Goal: Task Accomplishment & Management: Manage account settings

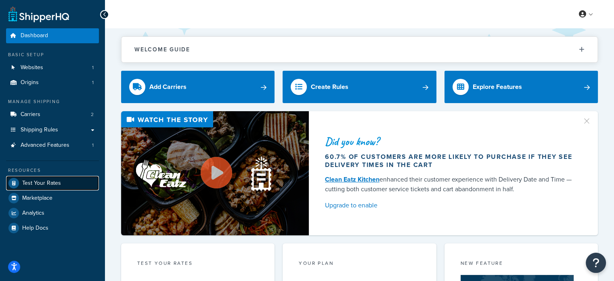
click at [39, 181] on span "Test Your Rates" at bounding box center [41, 183] width 39 height 7
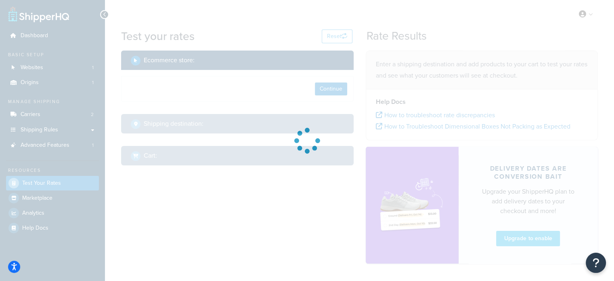
select select "TX"
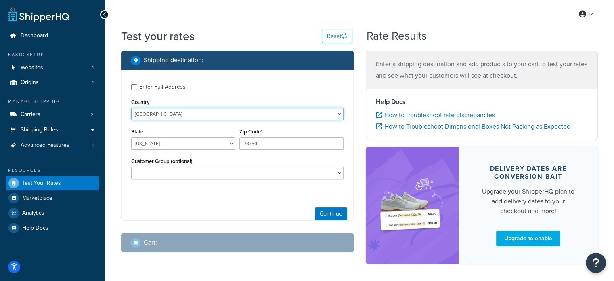
click at [166, 115] on select "United States United Kingdom Afghanistan Åland Islands Albania Algeria American…" at bounding box center [237, 114] width 212 height 12
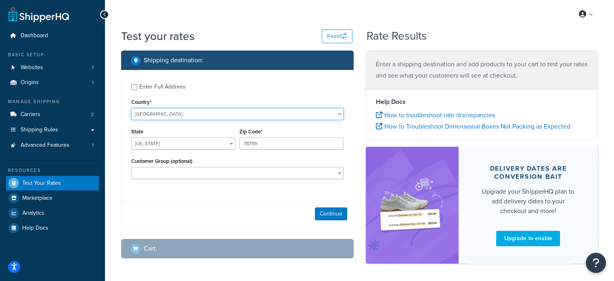
select select "AU"
click at [131, 108] on select "United States United Kingdom Afghanistan Åland Islands Albania Algeria American…" at bounding box center [237, 114] width 212 height 12
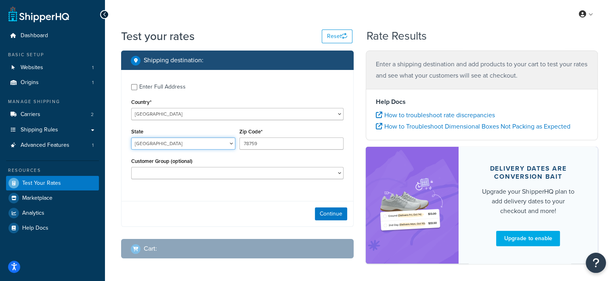
click at [167, 141] on select "Australian Capital Territory New South Wales Northern Territory Queensland Sout…" at bounding box center [183, 143] width 104 height 12
select select "NSW"
click at [131, 137] on select "Australian Capital Territory New South Wales Northern Territory Queensland Sout…" at bounding box center [183, 143] width 104 height 12
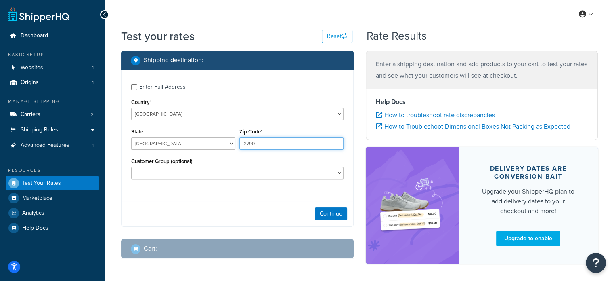
type input "2790"
click at [325, 206] on div "Continue" at bounding box center [238, 213] width 232 height 25
click at [325, 209] on button "Continue" at bounding box center [331, 213] width 32 height 13
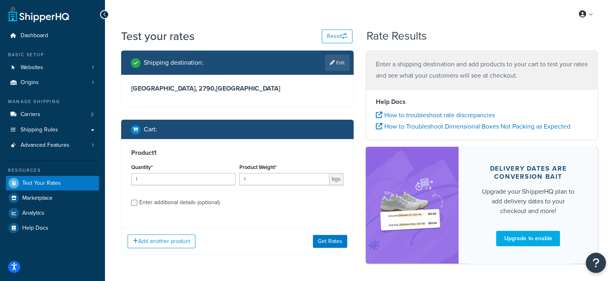
click at [198, 202] on div "Enter additional details (optional)" at bounding box center [179, 202] width 80 height 11
click at [137, 202] on input "Enter additional details (optional)" at bounding box center [134, 203] width 6 height 6
checkbox input "true"
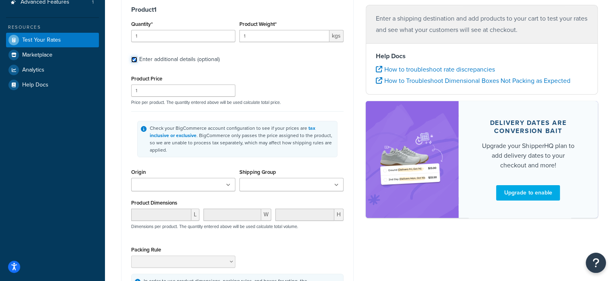
scroll to position [162, 0]
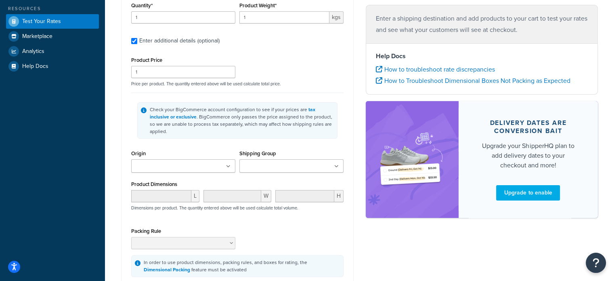
click at [291, 162] on input "Shipping Group" at bounding box center [277, 166] width 71 height 9
type input "fienza spa"
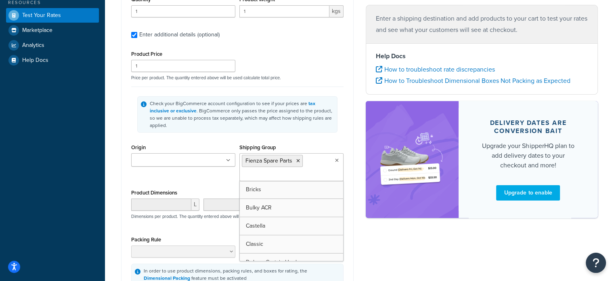
scroll to position [121, 0]
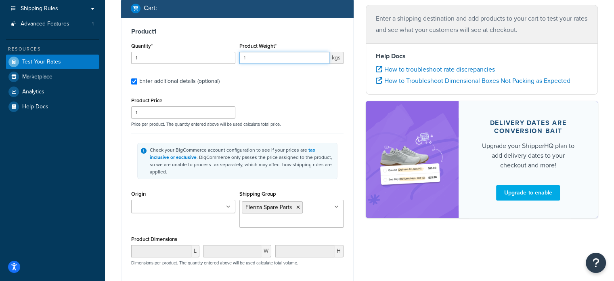
drag, startPoint x: 273, startPoint y: 57, endPoint x: 214, endPoint y: 54, distance: 59.8
click at [214, 54] on div "Quantity* 1 Product Weight* 1 kgs" at bounding box center [237, 54] width 216 height 29
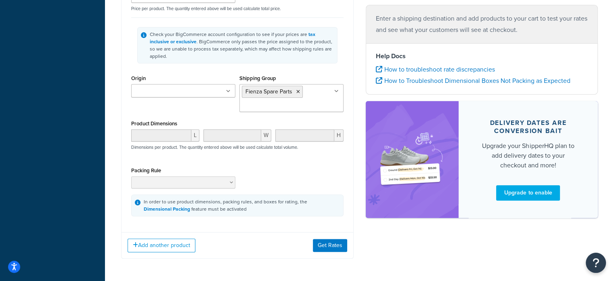
scroll to position [242, 0]
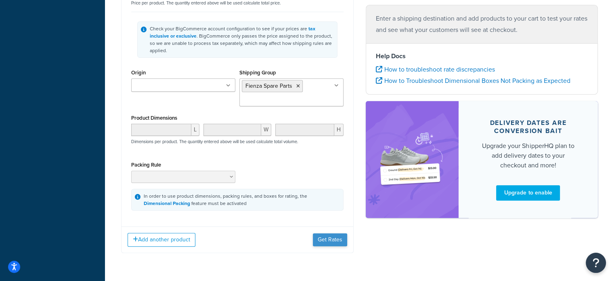
type input "3"
click at [333, 233] on button "Get Rates" at bounding box center [330, 239] width 34 height 13
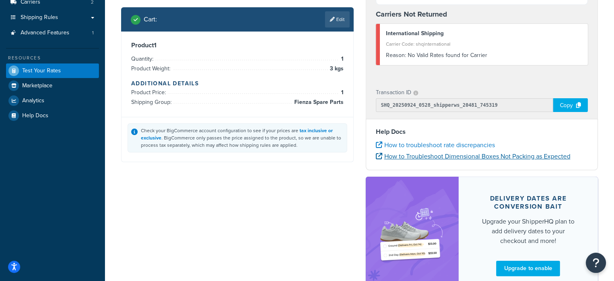
scroll to position [52, 0]
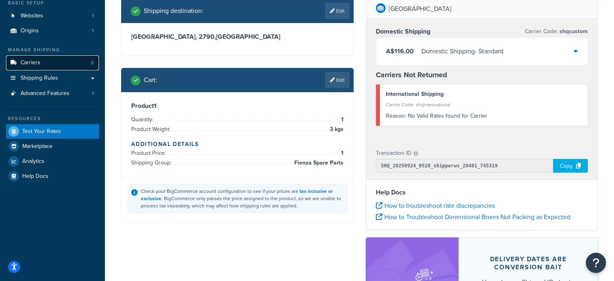
click at [46, 63] on link "Carriers 2" at bounding box center [52, 62] width 93 height 15
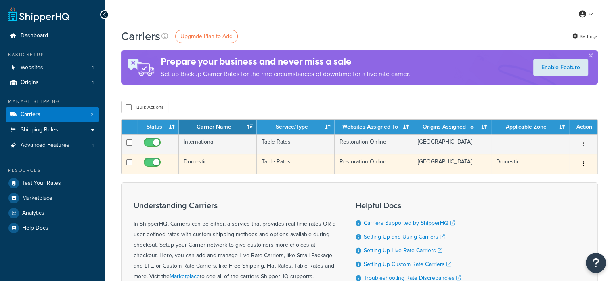
click at [169, 159] on td at bounding box center [158, 164] width 42 height 20
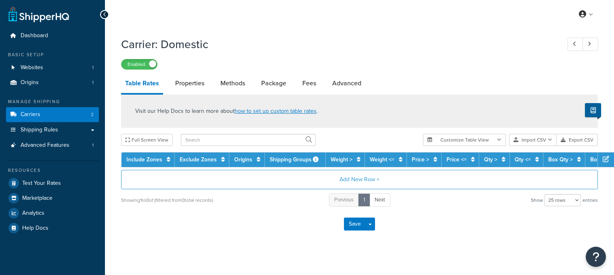
select select "25"
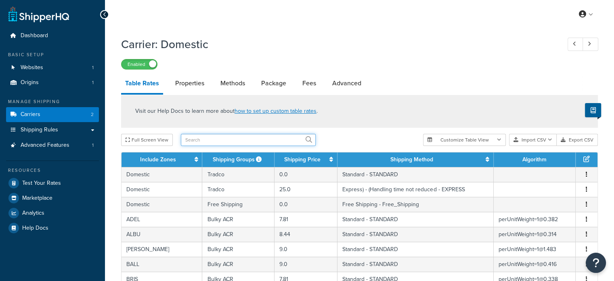
click at [199, 141] on input "text" at bounding box center [248, 140] width 135 height 12
paste input "82800-CP"
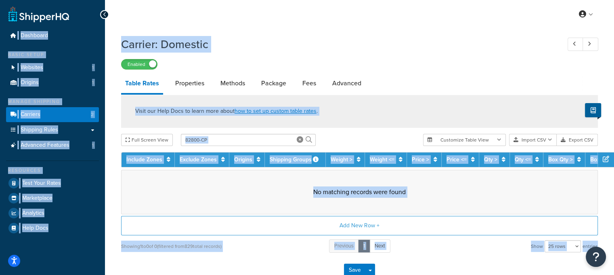
click at [330, 148] on div "Visit our Help Docs to learn more about how to set up custom table rates . Full…" at bounding box center [359, 174] width 489 height 159
click at [258, 137] on input "82800-CP" at bounding box center [248, 140] width 135 height 12
click at [253, 142] on input "82800-CP" at bounding box center [248, 140] width 135 height 12
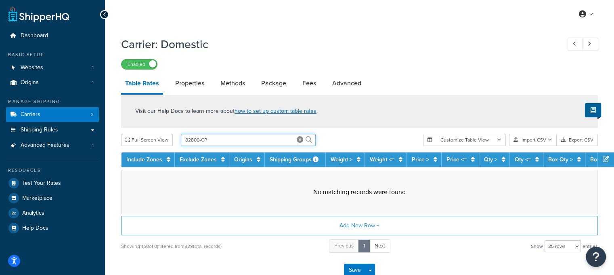
click at [253, 142] on input "82800-CP" at bounding box center [248, 140] width 135 height 12
click at [253, 141] on input "82800-CP" at bounding box center [248, 140] width 135 height 12
type input "fienza spare"
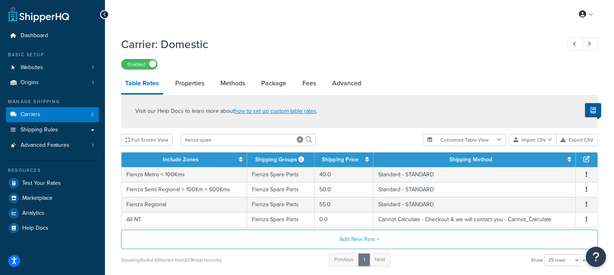
click at [276, 140] on input "fienza spare" at bounding box center [248, 140] width 135 height 12
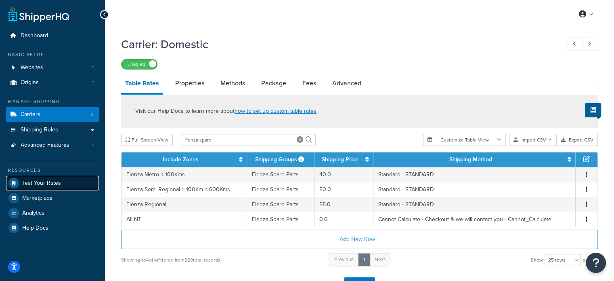
click at [75, 184] on link "Test Your Rates" at bounding box center [52, 183] width 93 height 15
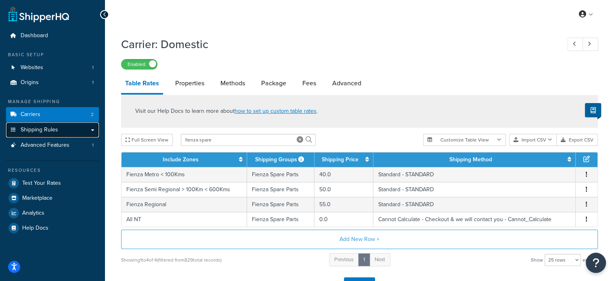
click at [59, 132] on link "Shipping Rules" at bounding box center [52, 129] width 93 height 15
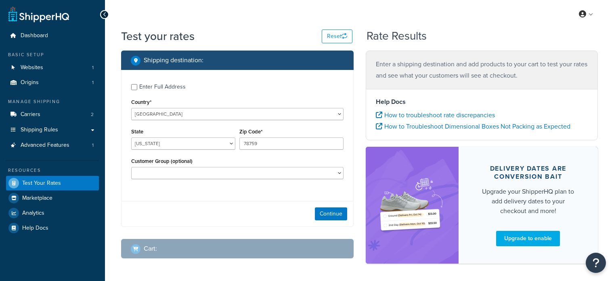
select select "[GEOGRAPHIC_DATA]"
click at [201, 107] on div "Country* United States United Kingdom Afghanistan Åland Islands Albania Algeria…" at bounding box center [237, 108] width 212 height 23
click at [204, 115] on select "United States United Kingdom Afghanistan Åland Islands Albania Algeria American…" at bounding box center [237, 114] width 212 height 12
select select "AU"
click at [131, 108] on select "United States United Kingdom Afghanistan Åland Islands Albania Algeria American…" at bounding box center [237, 114] width 212 height 12
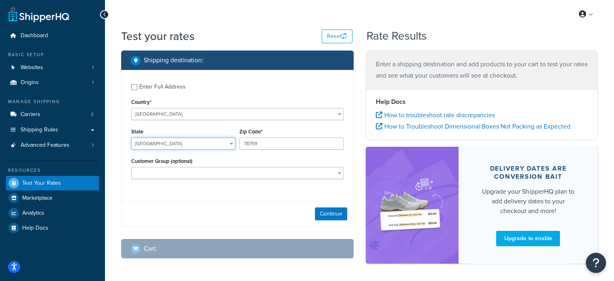
click at [180, 144] on select "Australian Capital Territory New South Wales Northern Territory Queensland Sout…" at bounding box center [183, 143] width 104 height 12
click at [131, 137] on select "Australian Capital Territory New South Wales Northern Territory Queensland Sout…" at bounding box center [183, 143] width 104 height 12
select select "ACT"
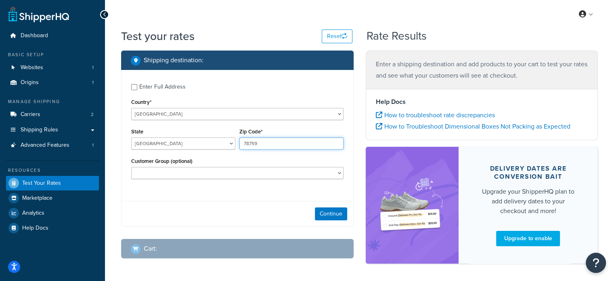
click at [264, 142] on input "78759" at bounding box center [291, 143] width 104 height 12
type input "2790"
click at [330, 211] on button "Continue" at bounding box center [331, 213] width 32 height 13
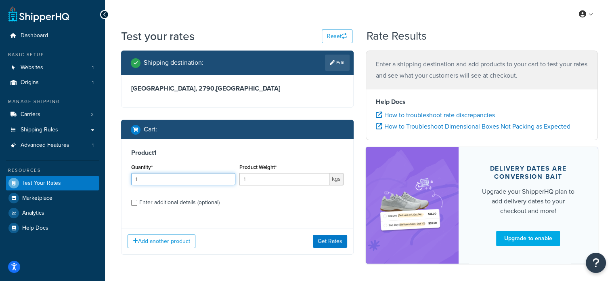
drag, startPoint x: 142, startPoint y: 174, endPoint x: 89, endPoint y: 167, distance: 53.8
click at [90, 168] on div "Dashboard Basic Setup Websites 1 Origins 1 Manage Shipping Carriers 2 Shipping …" at bounding box center [307, 156] width 614 height 312
type input "4"
click at [163, 200] on div "Enter additional details (optional)" at bounding box center [179, 202] width 80 height 11
click at [137, 200] on input "Enter additional details (optional)" at bounding box center [134, 203] width 6 height 6
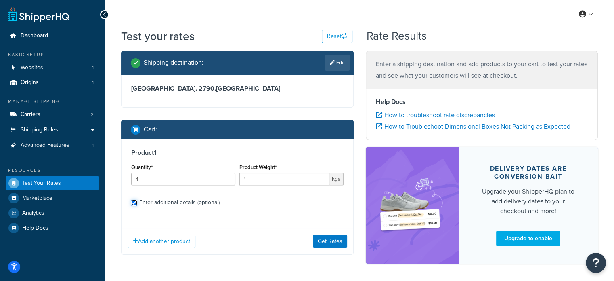
checkbox input "true"
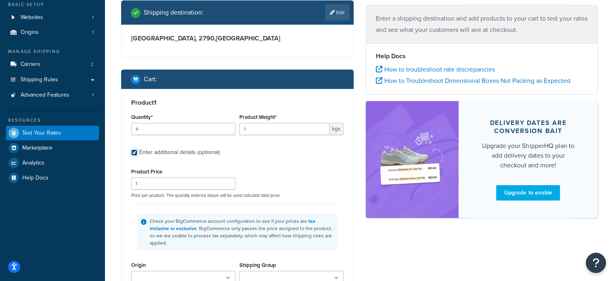
scroll to position [212, 0]
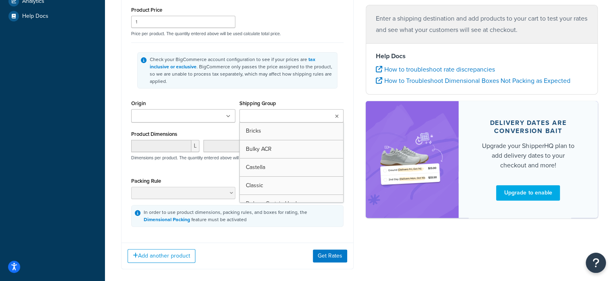
click at [275, 112] on input "Shipping Group" at bounding box center [277, 116] width 71 height 9
type input "fienza spa"
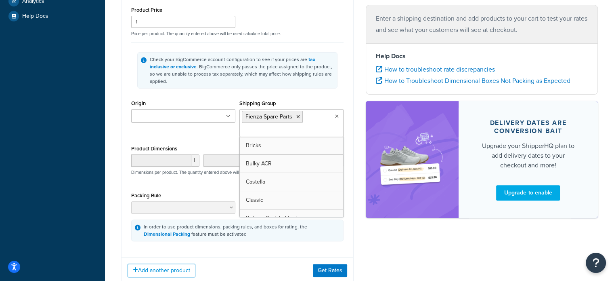
click at [267, 260] on div "Add another product Get Rates" at bounding box center [238, 270] width 232 height 26
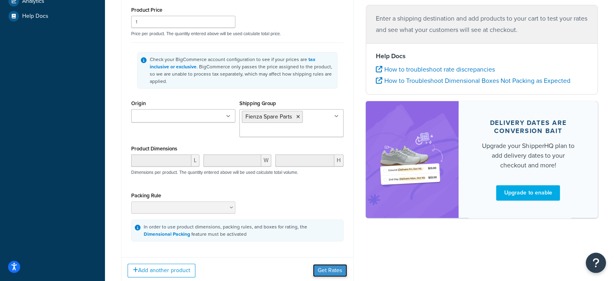
click at [333, 264] on button "Get Rates" at bounding box center [330, 270] width 34 height 13
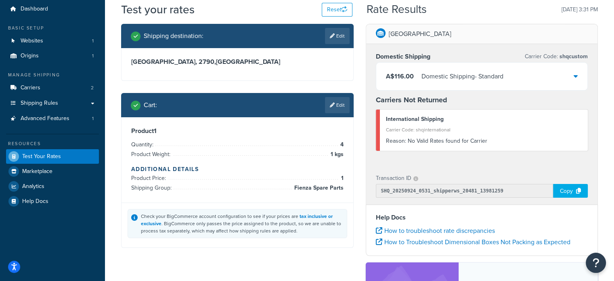
scroll to position [0, 0]
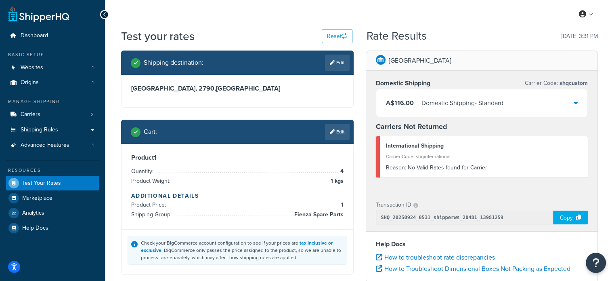
click at [569, 103] on div "A$116.00 Domestic Shipping - Standard" at bounding box center [482, 102] width 212 height 27
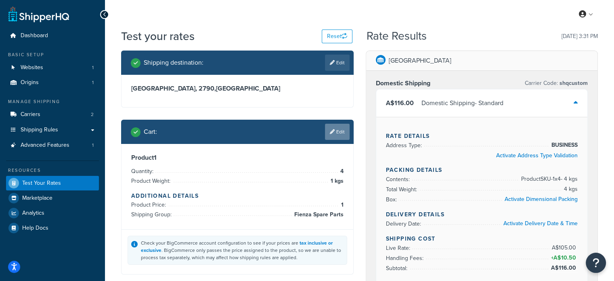
click at [339, 134] on link "Edit" at bounding box center [337, 132] width 25 height 16
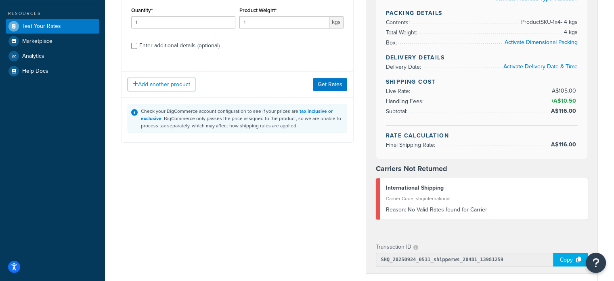
scroll to position [81, 0]
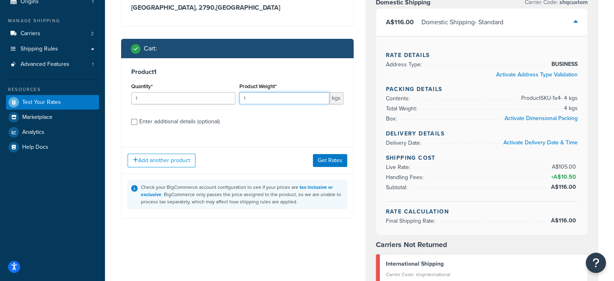
drag, startPoint x: 279, startPoint y: 97, endPoint x: 168, endPoint y: 85, distance: 111.6
click at [168, 85] on div "Quantity* 1 Product Weight* 1 kgs" at bounding box center [237, 95] width 216 height 29
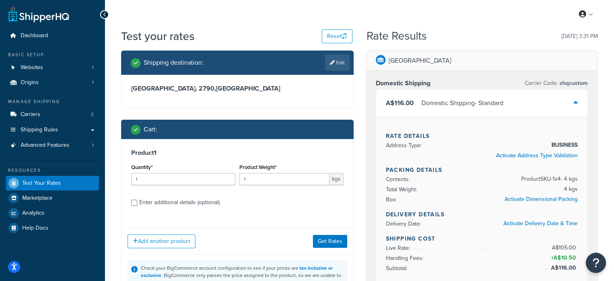
click at [157, 204] on div "Enter additional details (optional)" at bounding box center [179, 202] width 80 height 11
click at [137, 204] on input "Enter additional details (optional)" at bounding box center [134, 203] width 6 height 6
checkbox input "true"
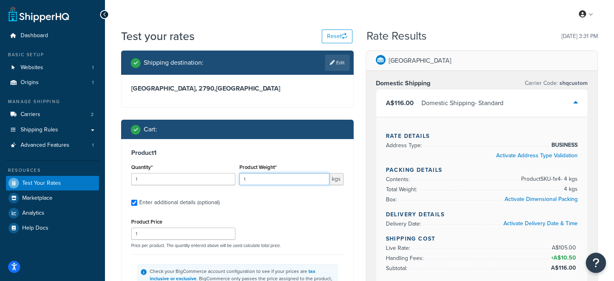
click at [255, 177] on input "1" at bounding box center [284, 179] width 90 height 12
type input "1"
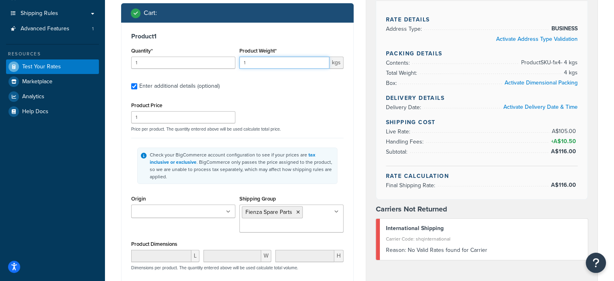
scroll to position [121, 0]
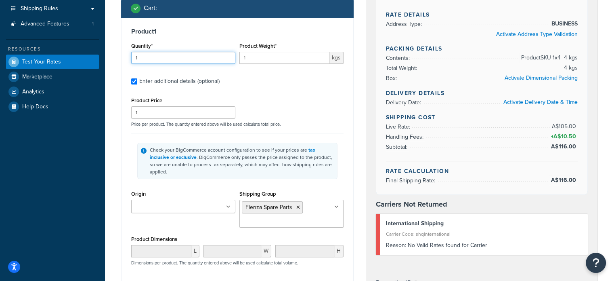
click at [156, 55] on input "1" at bounding box center [183, 58] width 104 height 12
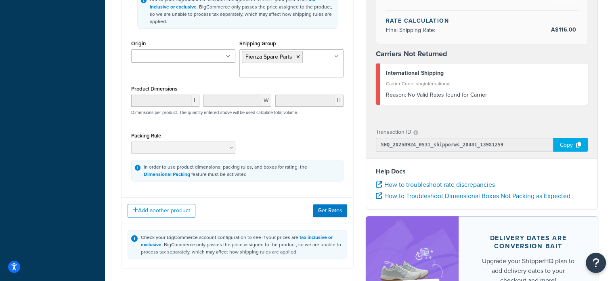
scroll to position [283, 0]
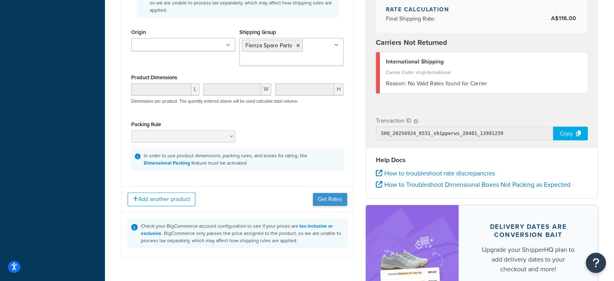
type input "4"
click at [332, 193] on button "Get Rates" at bounding box center [330, 199] width 34 height 13
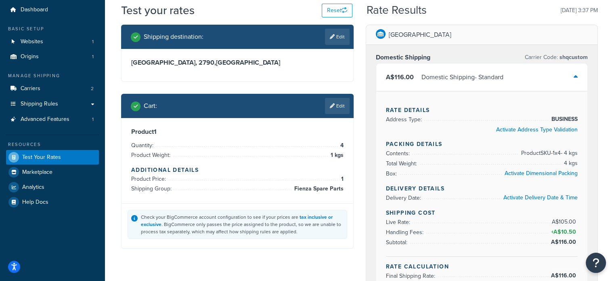
scroll to position [40, 0]
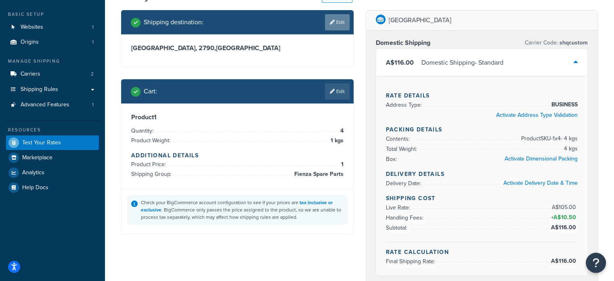
click at [343, 21] on link "Edit" at bounding box center [337, 22] width 25 height 16
select select "AU"
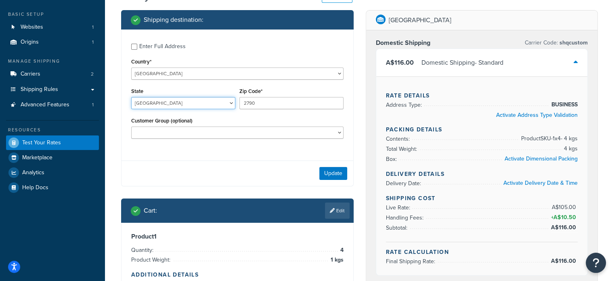
click at [185, 103] on select "Australian Capital Territory New South Wales Northern Territory Queensland Sout…" at bounding box center [183, 103] width 104 height 12
select select "NSW"
click at [131, 97] on select "Australian Capital Territory New South Wales Northern Territory Queensland Sout…" at bounding box center [183, 103] width 104 height 12
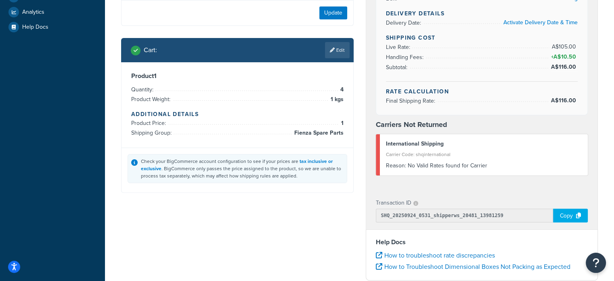
scroll to position [162, 0]
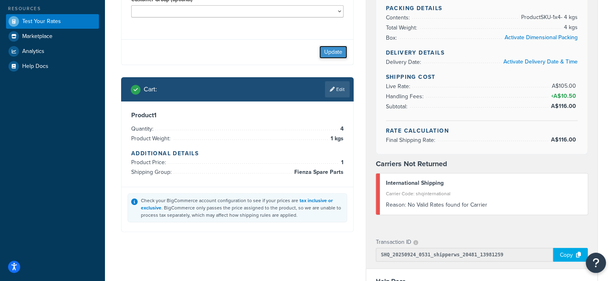
click at [328, 50] on button "Update" at bounding box center [333, 52] width 28 height 13
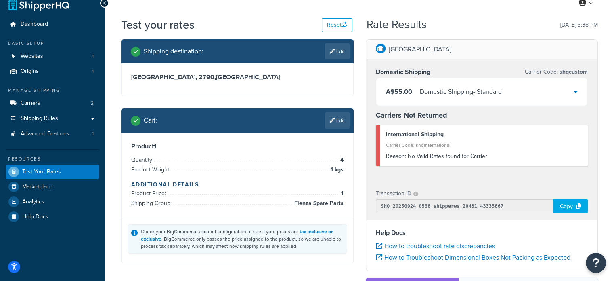
scroll to position [0, 0]
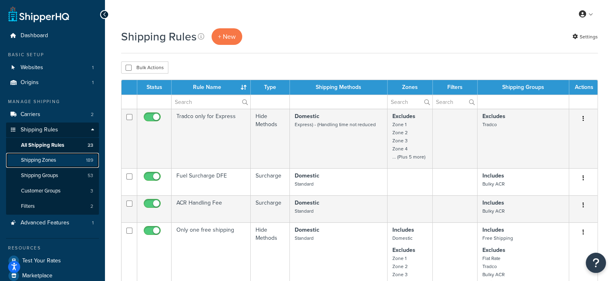
click at [53, 162] on span "Shipping Zones" at bounding box center [38, 160] width 35 height 7
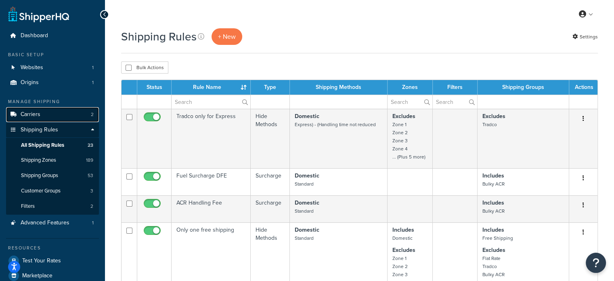
click at [48, 109] on link "Carriers 2" at bounding box center [52, 114] width 93 height 15
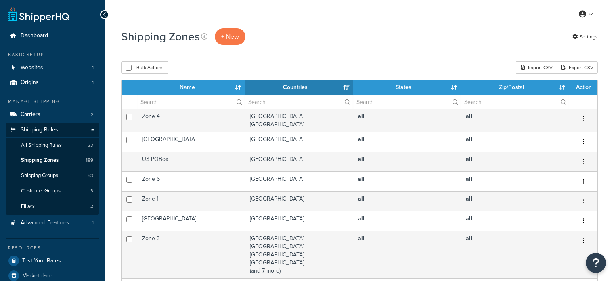
select select "15"
click at [162, 103] on input "text" at bounding box center [190, 102] width 107 height 14
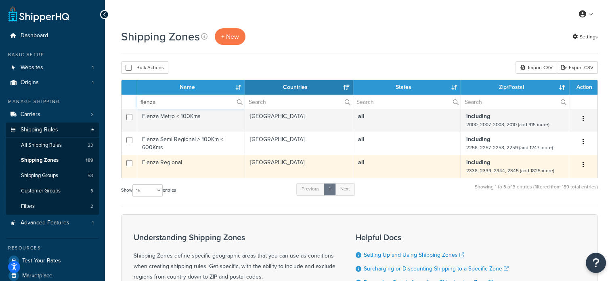
type input "fienza"
click at [213, 168] on td "Fienza Regional" at bounding box center [191, 166] width 108 height 23
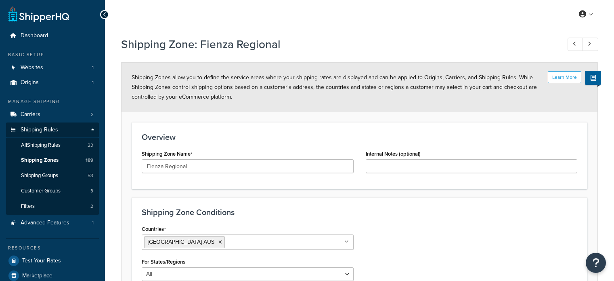
select select "including"
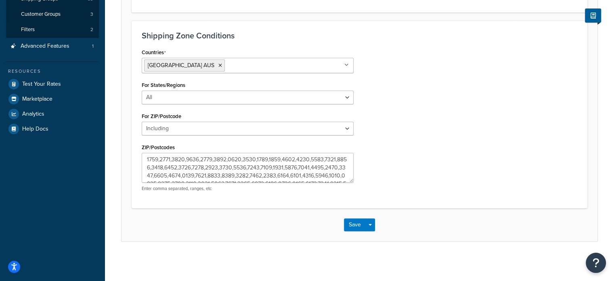
scroll to position [80, 0]
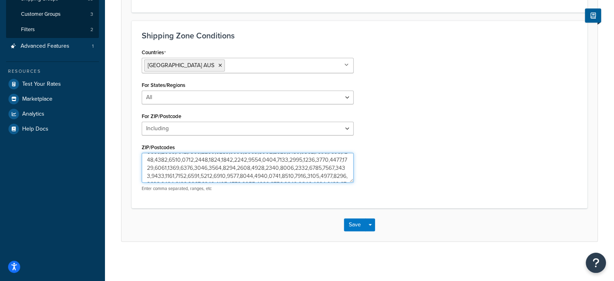
click at [262, 156] on textarea "ZIP/Postcodes" at bounding box center [248, 168] width 212 height 30
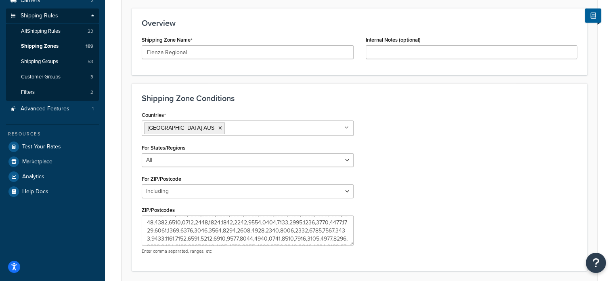
scroll to position [15, 0]
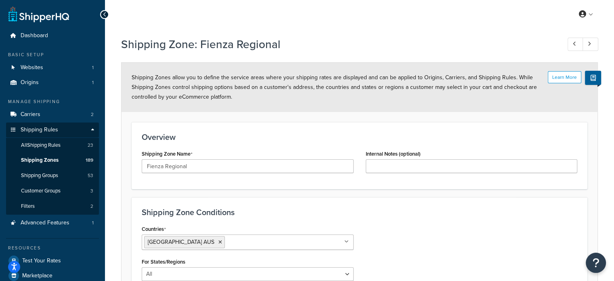
click at [105, 15] on icon at bounding box center [105, 15] width 4 height 6
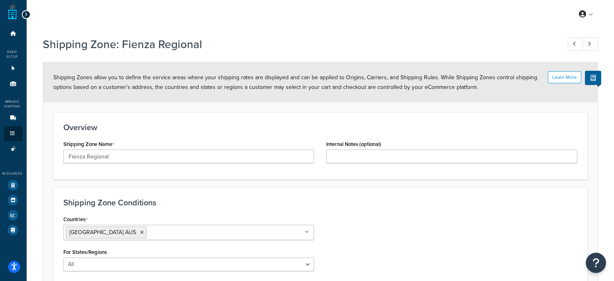
click at [26, 17] on div at bounding box center [26, 14] width 9 height 9
click at [27, 13] on icon at bounding box center [26, 15] width 4 height 6
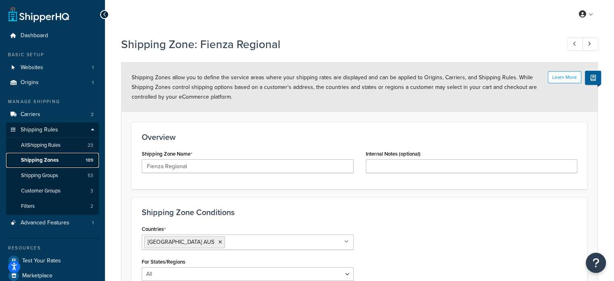
click at [52, 157] on span "Shipping Zones" at bounding box center [40, 160] width 38 height 7
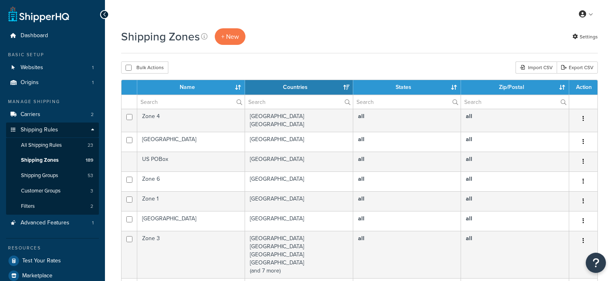
select select "15"
click at [154, 101] on input "text" at bounding box center [190, 102] width 107 height 14
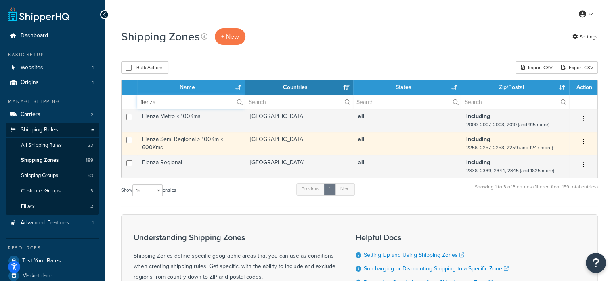
type input "fienza"
click at [160, 137] on td "Fienza Semi Regional > 100Km < 600Kms" at bounding box center [191, 143] width 108 height 23
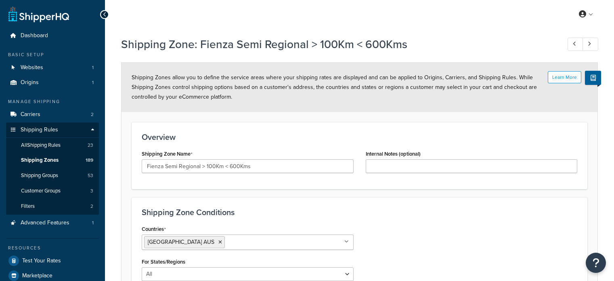
select select "including"
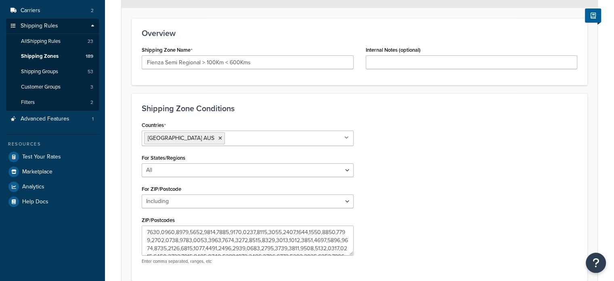
scroll to position [176, 0]
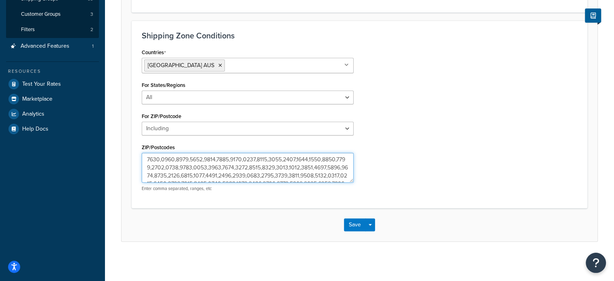
click at [259, 162] on textarea "ZIP/Postcodes" at bounding box center [248, 168] width 212 height 30
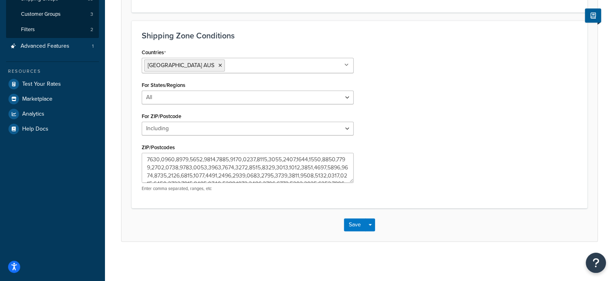
click at [441, 140] on div "Countries Australia AUS All Countries ALL United States USA Afghanistan AFG Alb…" at bounding box center [360, 121] width 448 height 151
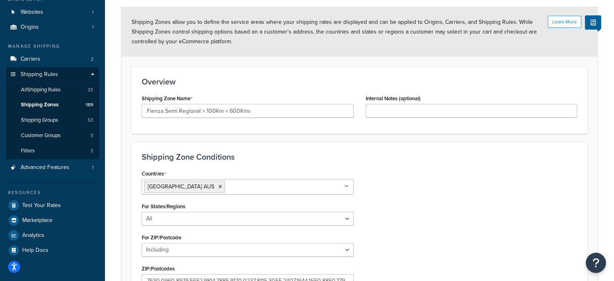
scroll to position [0, 0]
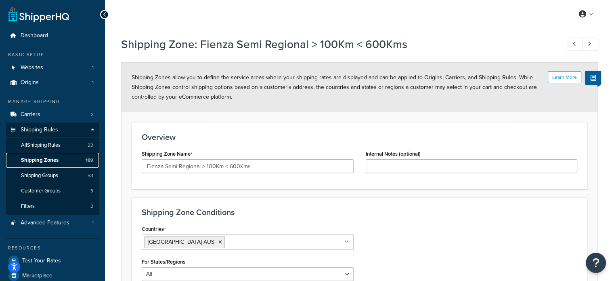
click at [56, 160] on span "Shipping Zones" at bounding box center [40, 160] width 38 height 7
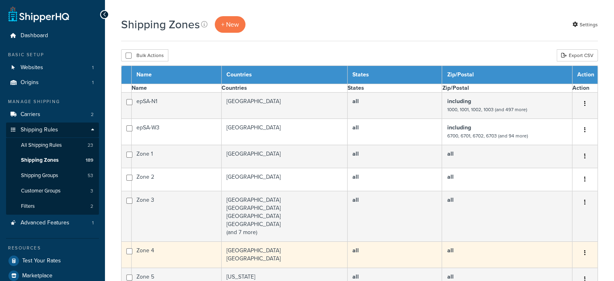
select select "15"
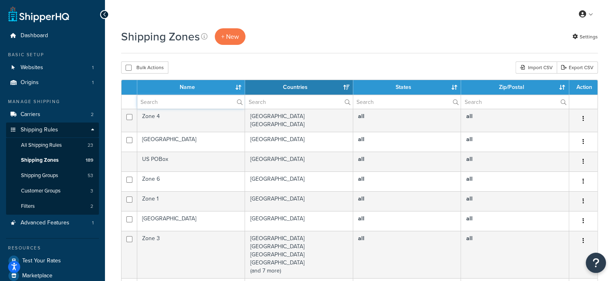
click at [176, 102] on input "text" at bounding box center [190, 102] width 107 height 14
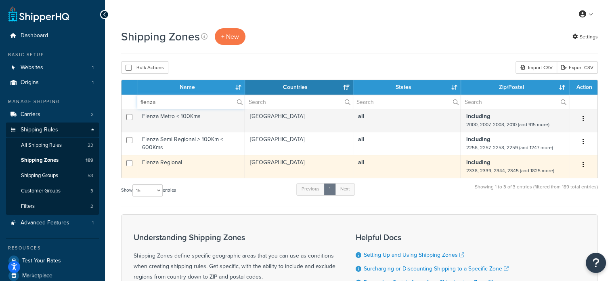
type input "fienza"
click at [208, 162] on td "Fienza Regional" at bounding box center [191, 166] width 108 height 23
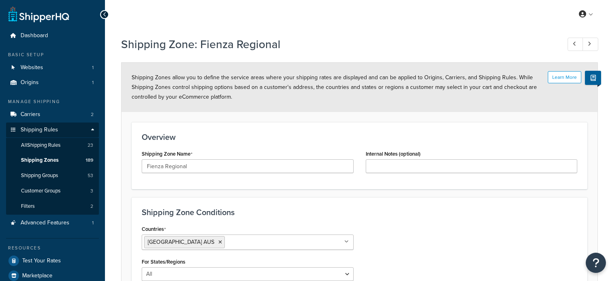
select select "including"
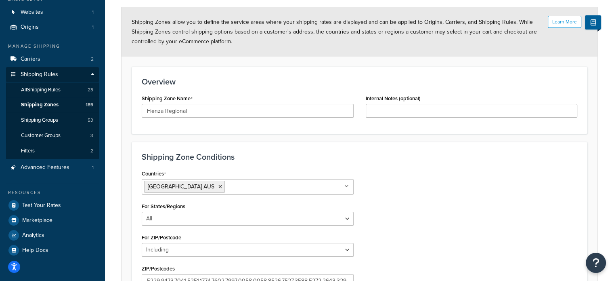
scroll to position [176, 0]
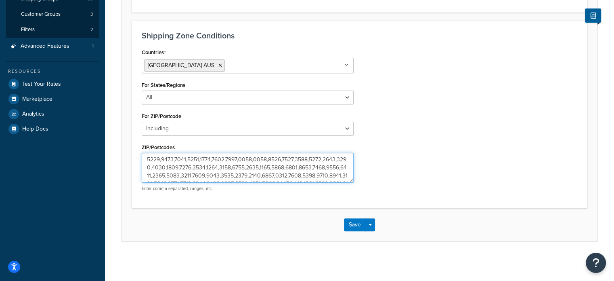
click at [179, 171] on textarea "ZIP/Postcodes" at bounding box center [248, 168] width 212 height 30
paste textarea "0800,0801,0810,0811,0812,0813,0814,0815,0816,0817,0820,0821,0822,0828,0829,0830…"
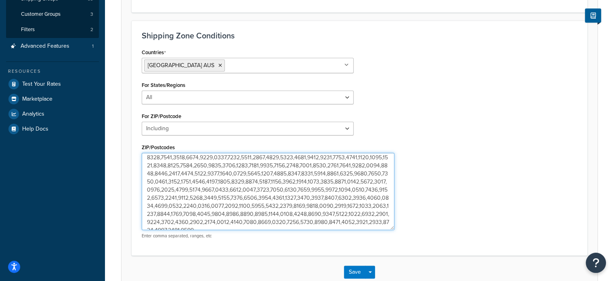
scroll to position [585, 0]
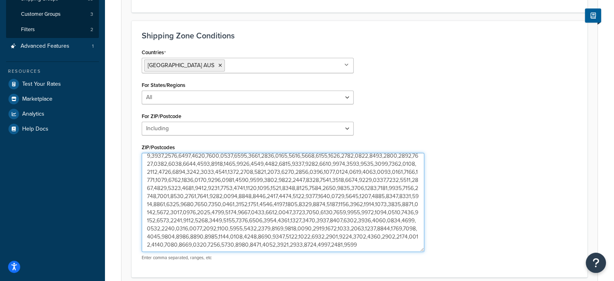
drag, startPoint x: 350, startPoint y: 181, endPoint x: 422, endPoint y: 250, distance: 99.7
click at [422, 250] on textarea "ZIP/Postcodes" at bounding box center [283, 202] width 283 height 99
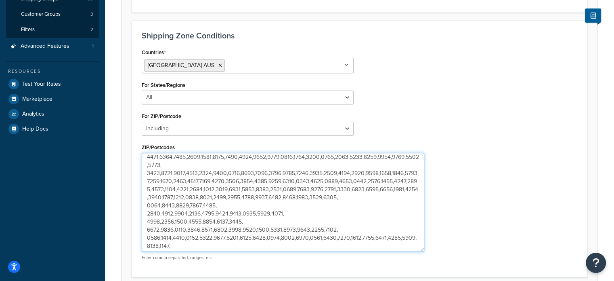
scroll to position [0, 0]
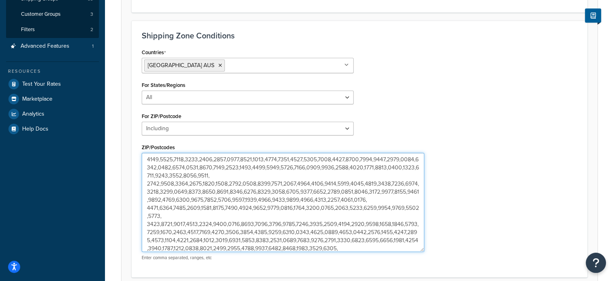
drag, startPoint x: 230, startPoint y: 172, endPoint x: 111, endPoint y: 148, distance: 121.6
click at [111, 148] on div "Shipping Zone: Fienza Regional Learn More Shipping Zones allow you to define th…" at bounding box center [359, 93] width 509 height 475
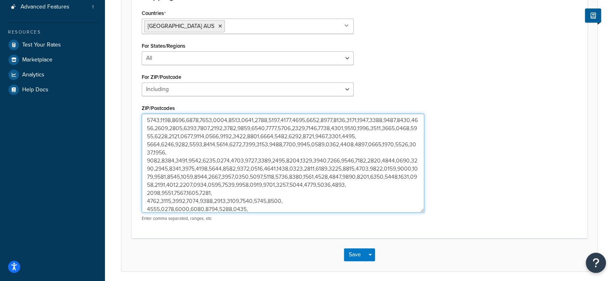
scroll to position [246, 0]
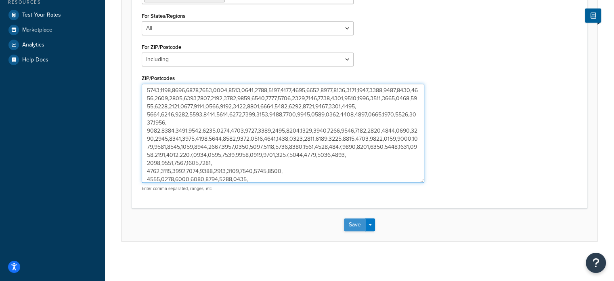
type textarea "2338,2339,2344,2345,2348,2356,2357,2359,2369,2370,2371,2372,2379,2386,2387,2396…"
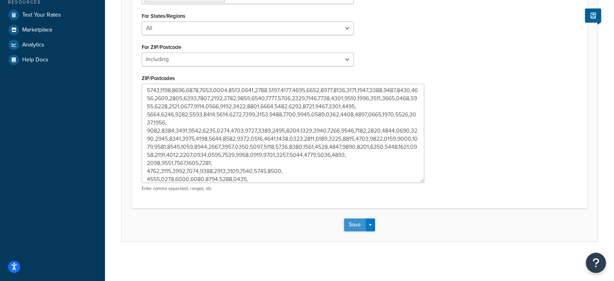
click at [358, 223] on button "Save" at bounding box center [355, 224] width 22 height 13
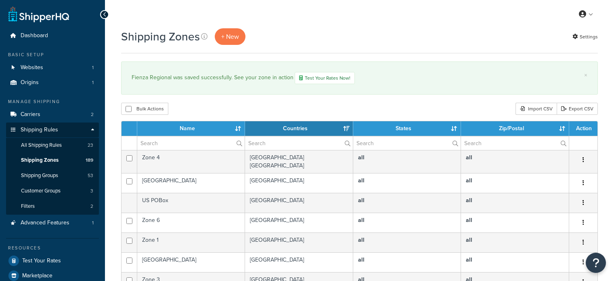
select select "15"
click at [54, 158] on span "Shipping Zones" at bounding box center [40, 160] width 38 height 7
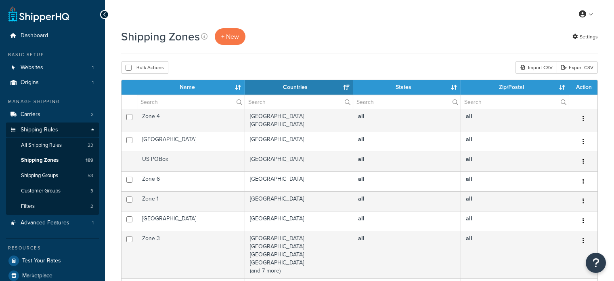
select select "15"
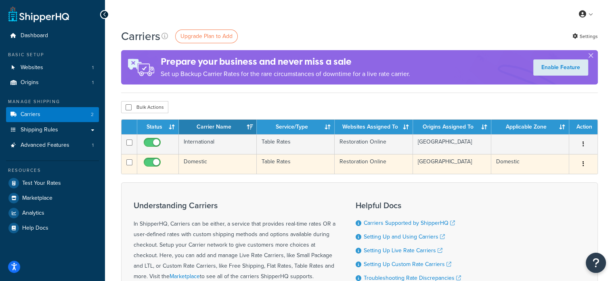
click at [225, 164] on td "Domestic" at bounding box center [218, 164] width 78 height 20
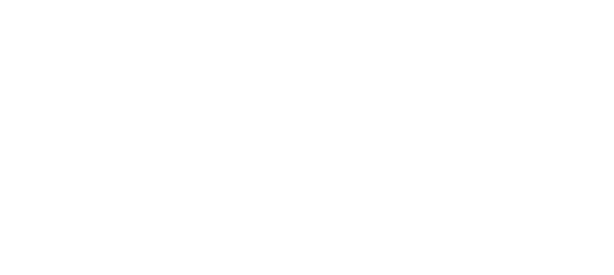
select select "25"
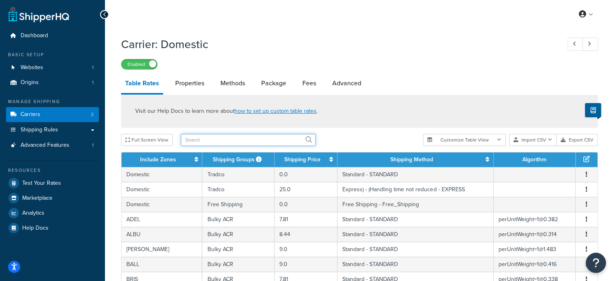
click at [215, 143] on input "text" at bounding box center [248, 140] width 135 height 12
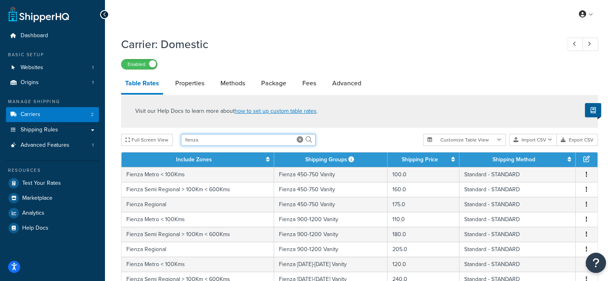
click at [234, 140] on input "fienza" at bounding box center [248, 140] width 135 height 12
click at [265, 138] on input "fienza s" at bounding box center [248, 140] width 135 height 12
type input "fienza spare"
click at [375, 138] on div "Full Screen View fienza spare" at bounding box center [269, 140] width 296 height 12
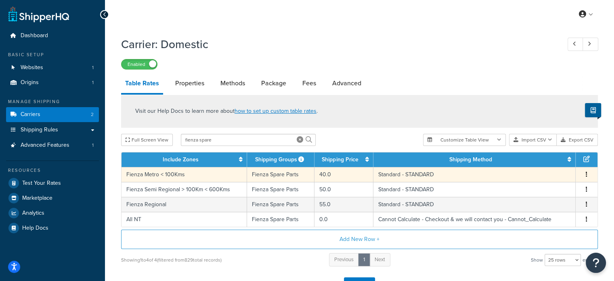
click at [338, 176] on td "40.0" at bounding box center [344, 174] width 59 height 15
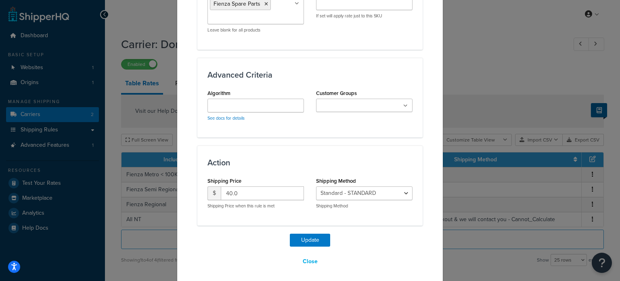
scroll to position [491, 0]
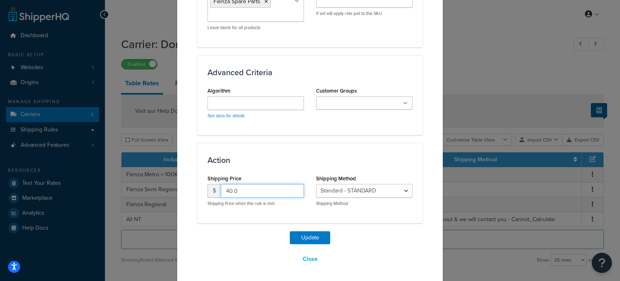
drag, startPoint x: 226, startPoint y: 188, endPoint x: 155, endPoint y: 182, distance: 71.3
click at [160, 182] on div "Update Table Rate Applicable Zones See examples and learn more about how includ…" at bounding box center [310, 140] width 620 height 281
type input "11"
click at [300, 236] on button "Update" at bounding box center [310, 237] width 40 height 13
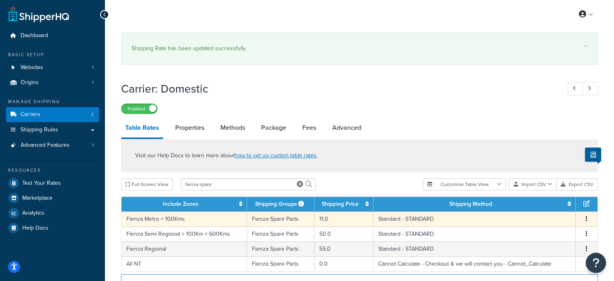
click at [338, 219] on td "11.0" at bounding box center [344, 218] width 59 height 15
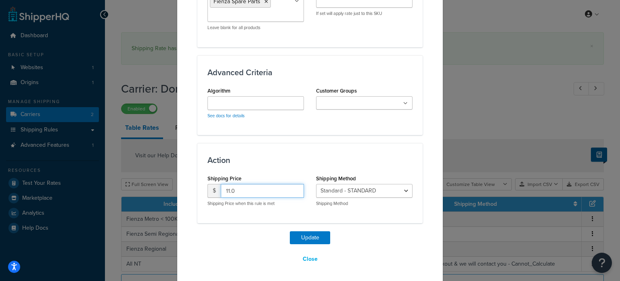
drag, startPoint x: 246, startPoint y: 187, endPoint x: 120, endPoint y: 176, distance: 127.3
click at [132, 183] on div "Update Table Rate Applicable Zones See examples and learn more about how includ…" at bounding box center [310, 140] width 620 height 281
type input "10"
click at [297, 237] on button "Update" at bounding box center [310, 237] width 40 height 13
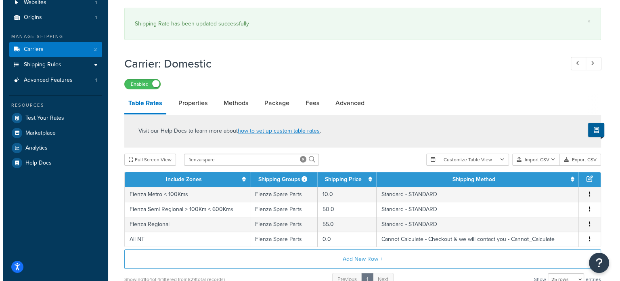
scroll to position [127, 0]
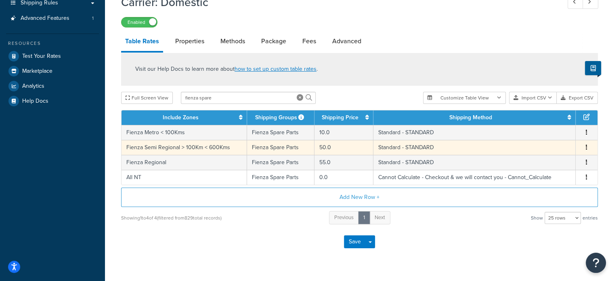
click at [183, 143] on td "Fienza Semi Regional > 100Km < 600Kms" at bounding box center [185, 147] width 126 height 15
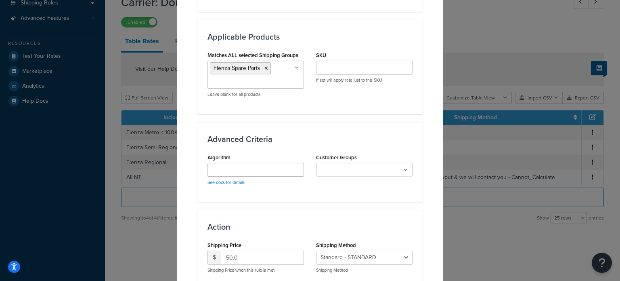
scroll to position [499, 0]
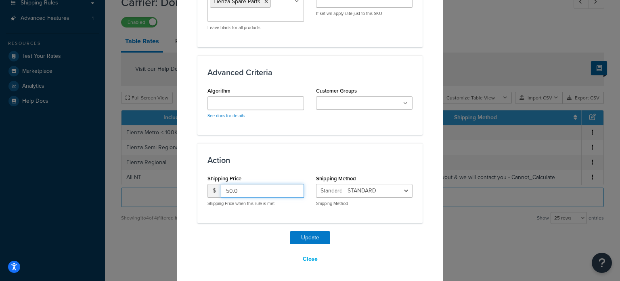
click at [135, 172] on div "Update Table Rate Applicable Zones See examples and learn more about how includ…" at bounding box center [310, 140] width 620 height 281
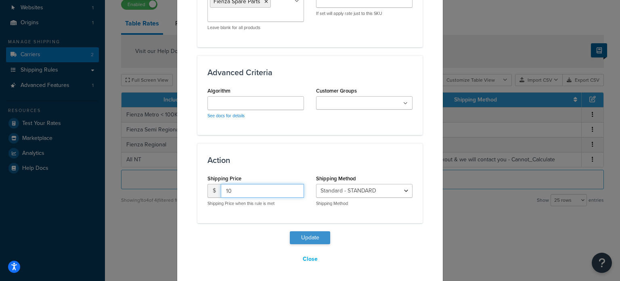
type input "10"
click at [290, 233] on button "Update" at bounding box center [310, 237] width 40 height 13
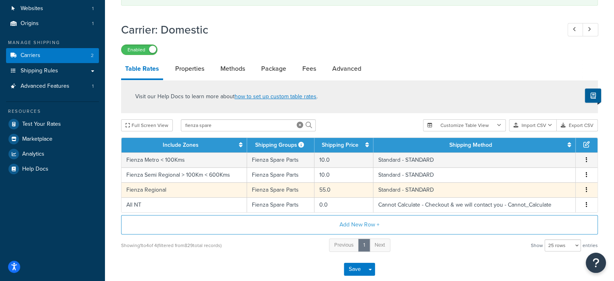
click at [206, 191] on td "Fienza Regional" at bounding box center [185, 189] width 126 height 15
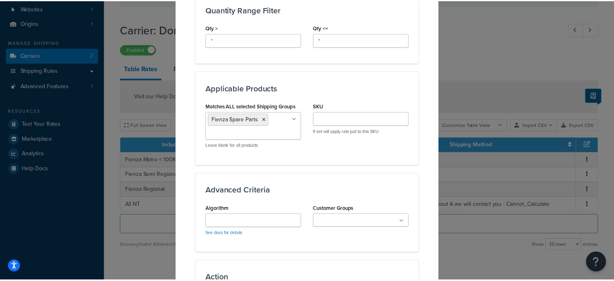
scroll to position [491, 0]
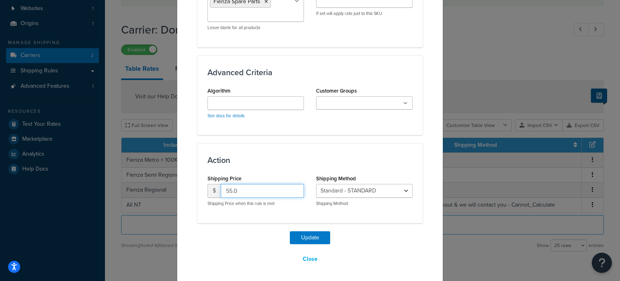
drag, startPoint x: 253, startPoint y: 189, endPoint x: 147, endPoint y: 170, distance: 108.4
click at [158, 175] on div "Update Table Rate Applicable Zones See examples and learn more about how includ…" at bounding box center [310, 140] width 620 height 281
type input "10"
click at [312, 235] on button "Update" at bounding box center [310, 237] width 40 height 13
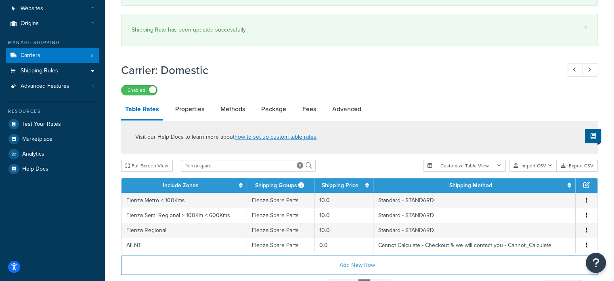
click at [454, 76] on h1 "Carrier: Domestic" at bounding box center [337, 70] width 432 height 16
